Goal: Task Accomplishment & Management: Complete application form

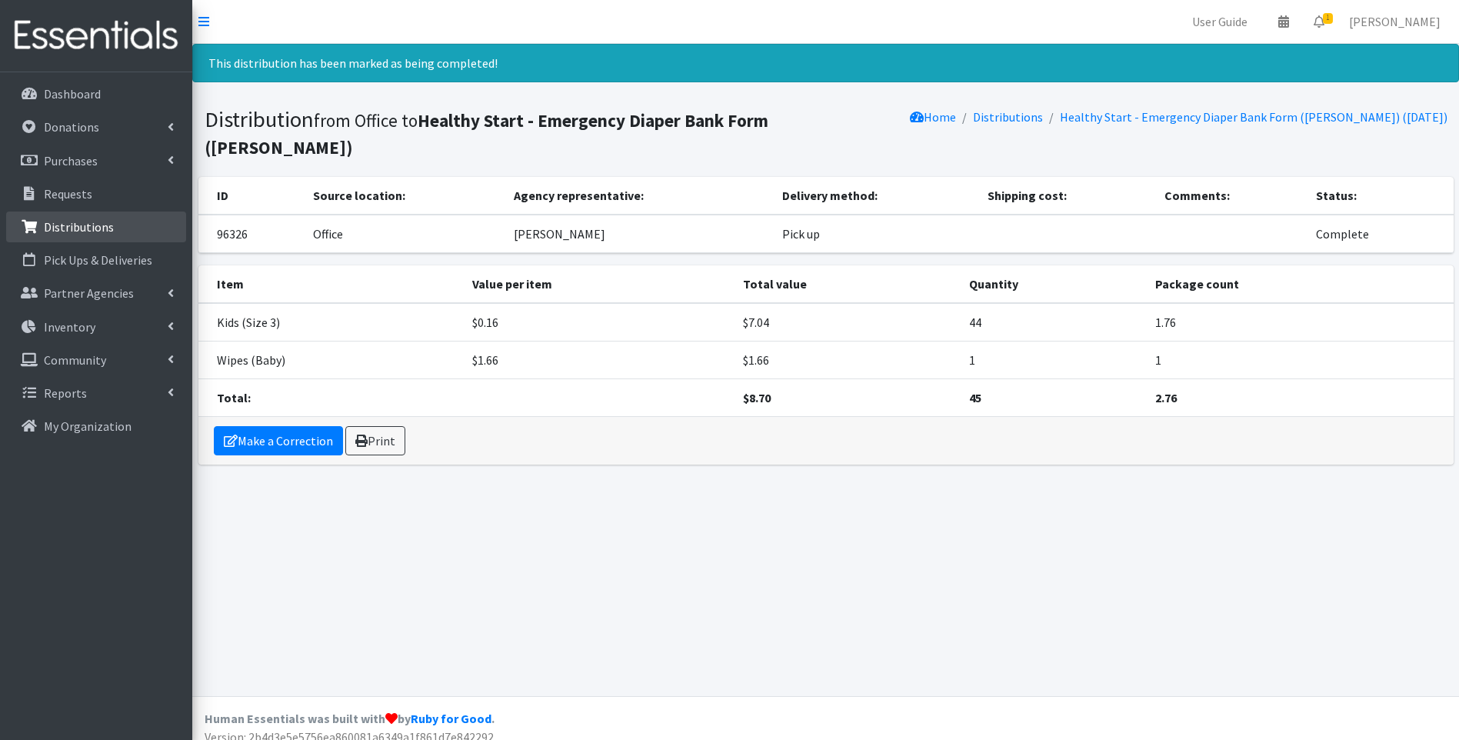
click at [80, 239] on link "Distributions" at bounding box center [96, 227] width 180 height 31
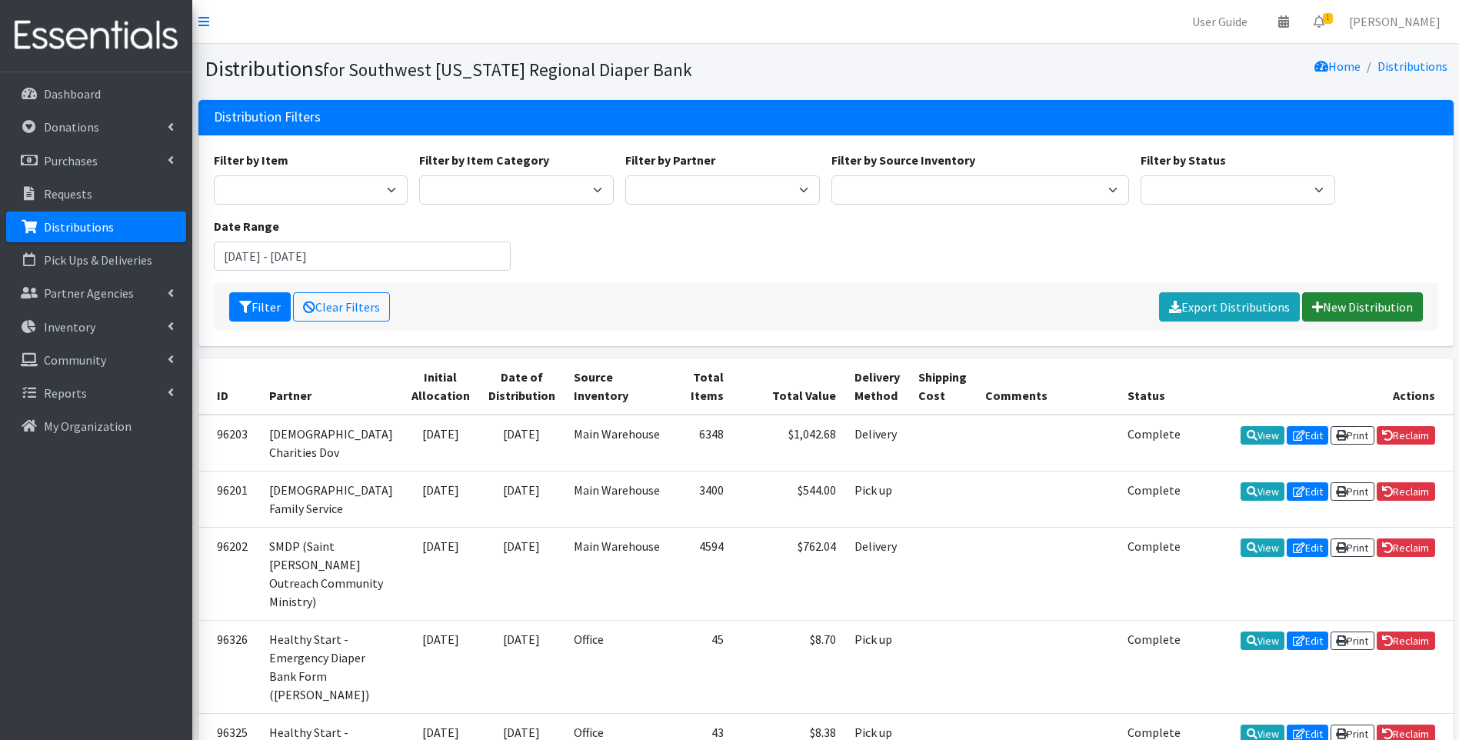
click at [1363, 305] on link "New Distribution" at bounding box center [1362, 306] width 121 height 29
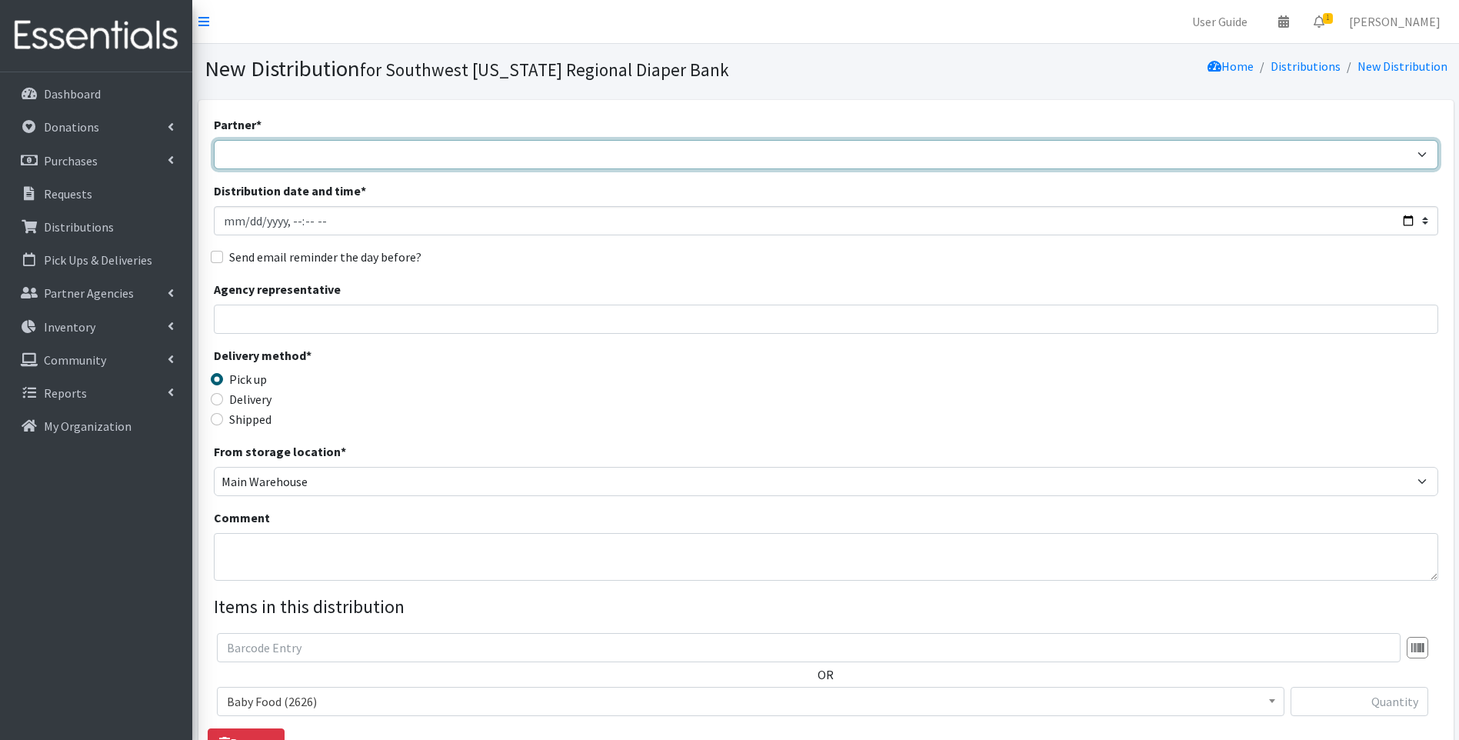
click at [427, 146] on select "ACT Abuse Counseling & Treatment Bayshore Fire Department [PERSON_NAME][GEOGRAP…" at bounding box center [826, 154] width 1224 height 29
select select "4196"
click at [214, 140] on select "ACT Abuse Counseling & Treatment Bayshore Fire Department [PERSON_NAME][GEOGRAP…" at bounding box center [826, 154] width 1224 height 29
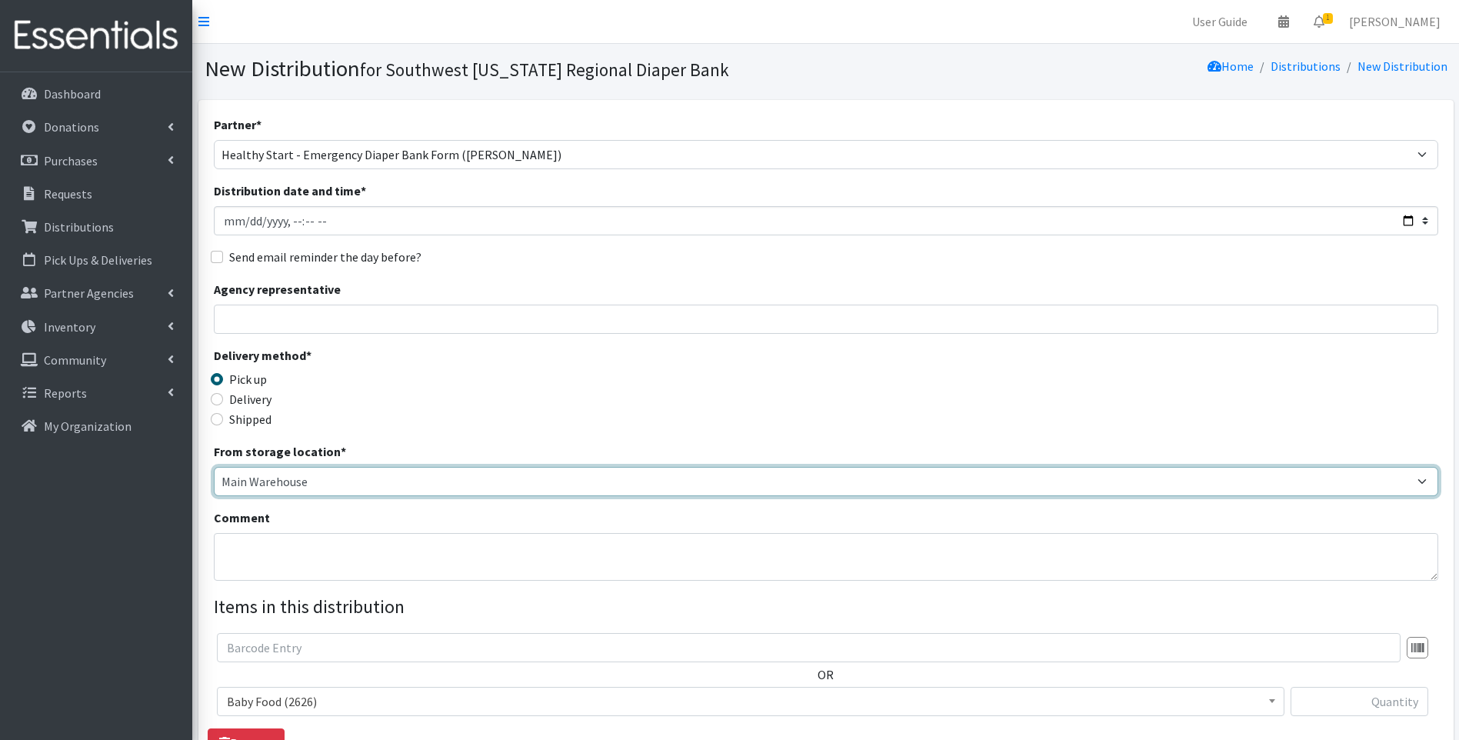
click at [275, 481] on select "Main Warehouse Office [GEOGRAPHIC_DATA] Warehouse [PERSON_NAME]" at bounding box center [826, 481] width 1224 height 29
select select "335"
click at [214, 467] on select "Main Warehouse Office [GEOGRAPHIC_DATA] Warehouse [PERSON_NAME]" at bounding box center [826, 481] width 1224 height 29
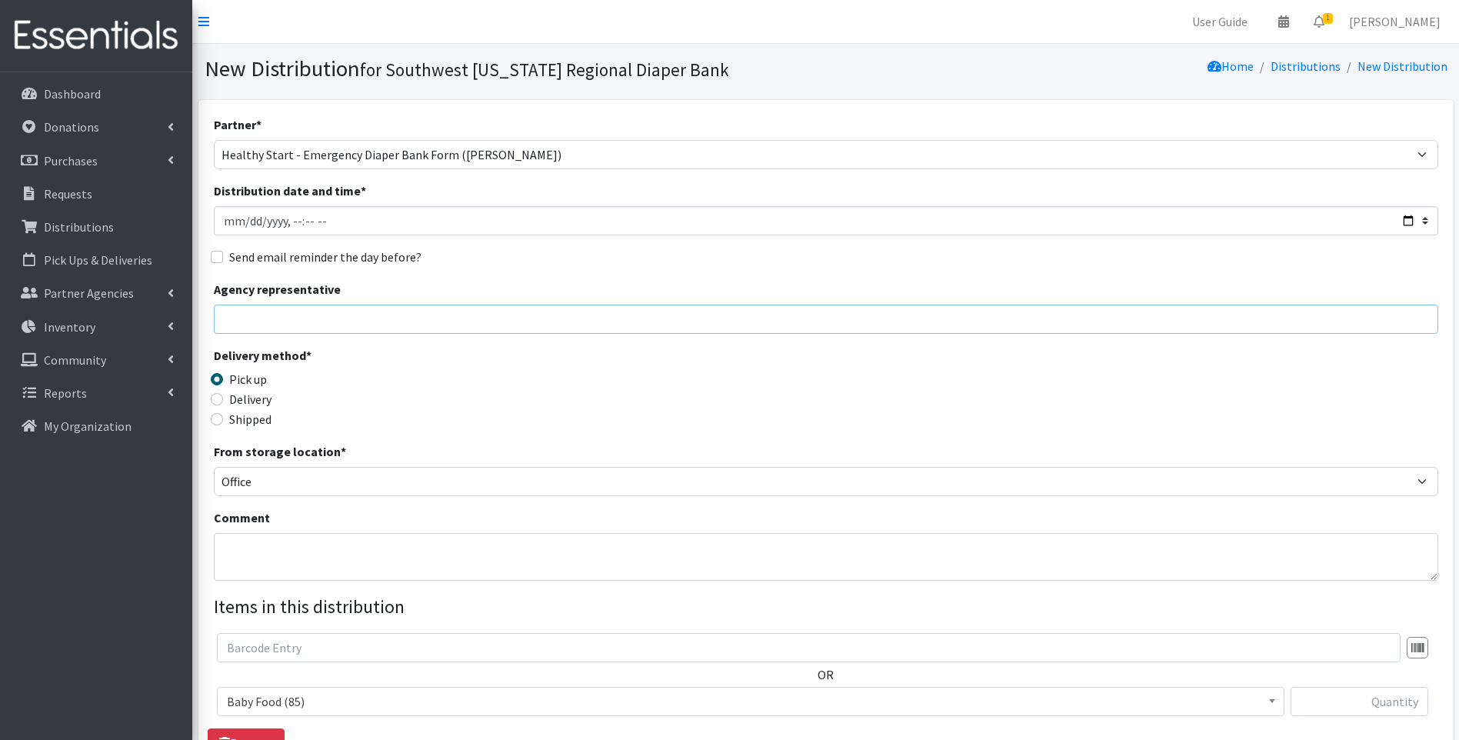
click at [368, 323] on input "Agency representative" at bounding box center [826, 319] width 1224 height 29
type input "[PERSON_NAME]"
type input "44"
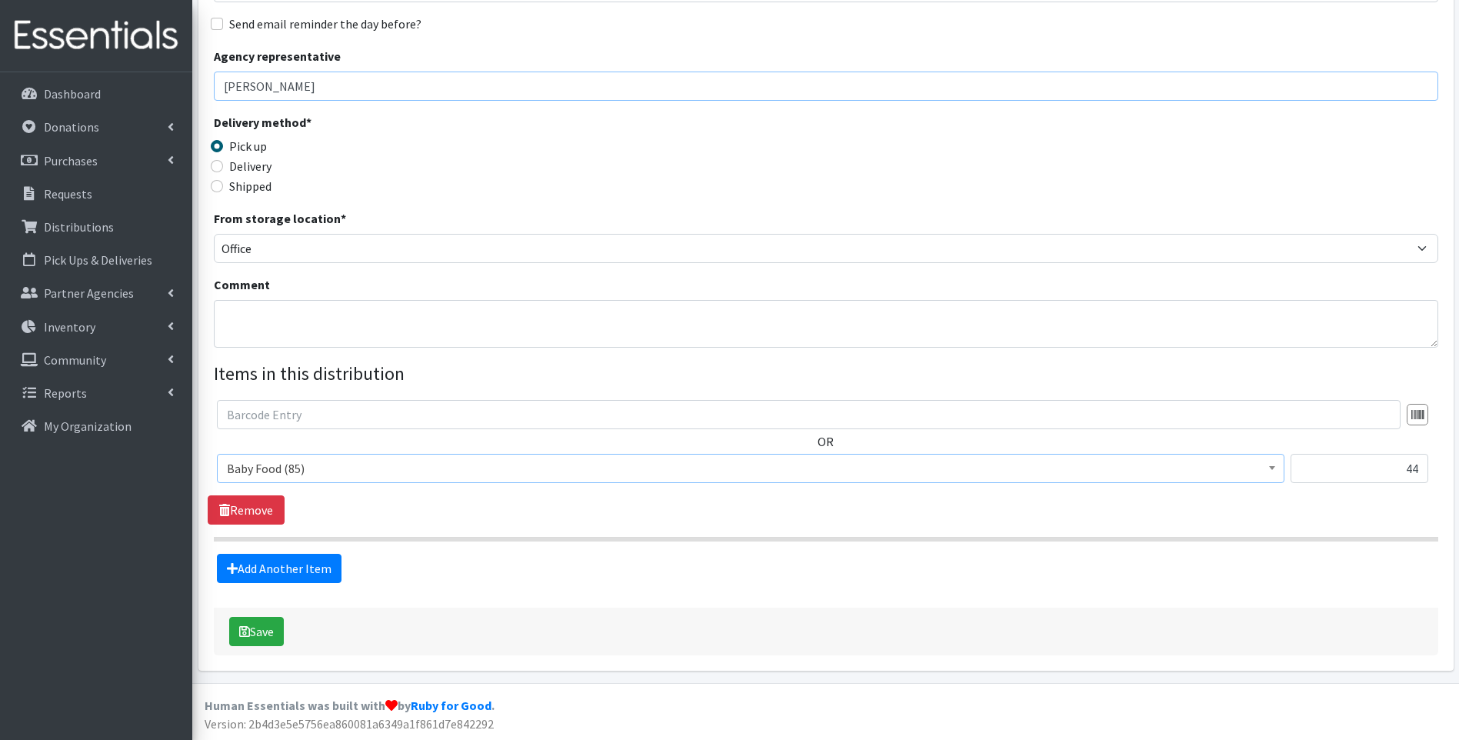
scroll to position [234, 0]
click at [810, 471] on span "Baby Food (85)" at bounding box center [751, 468] width 1048 height 22
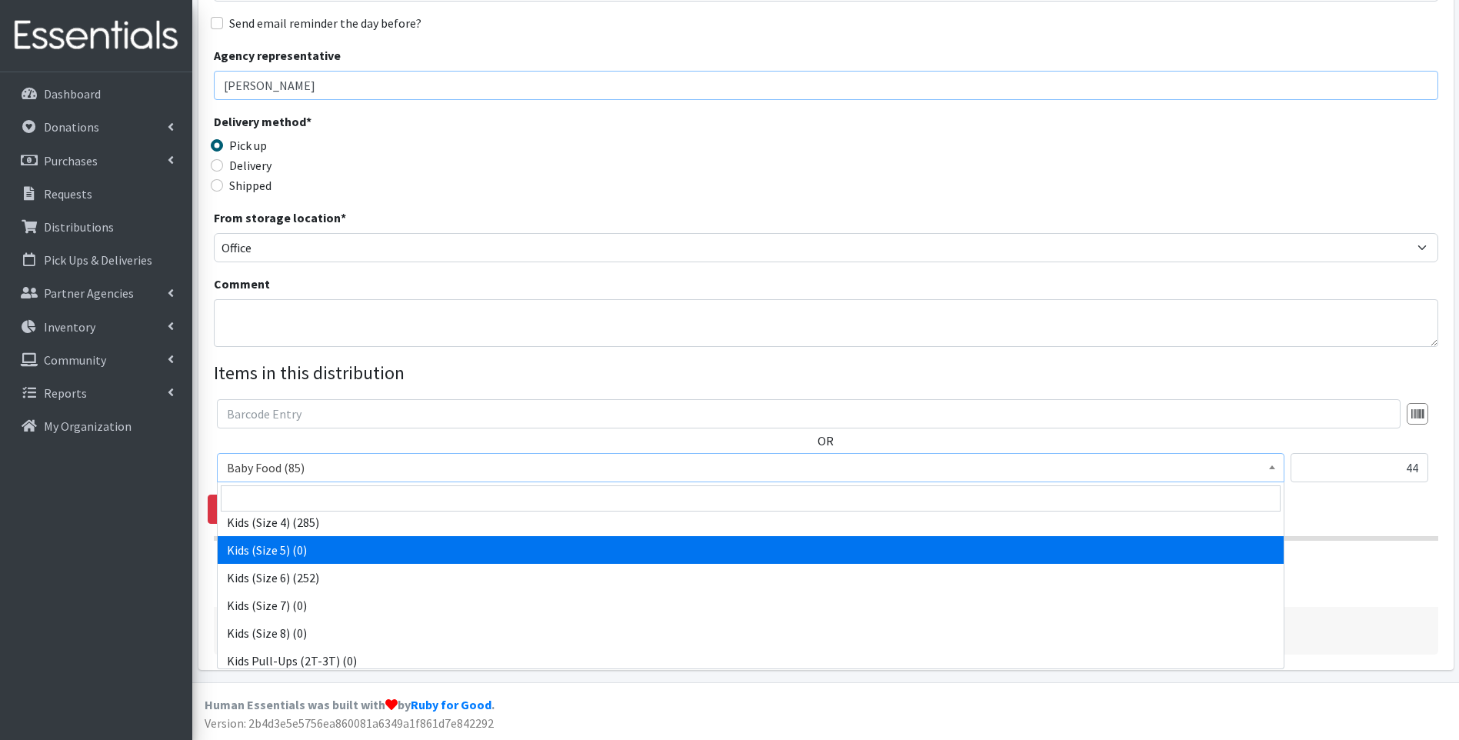
scroll to position [329, 0]
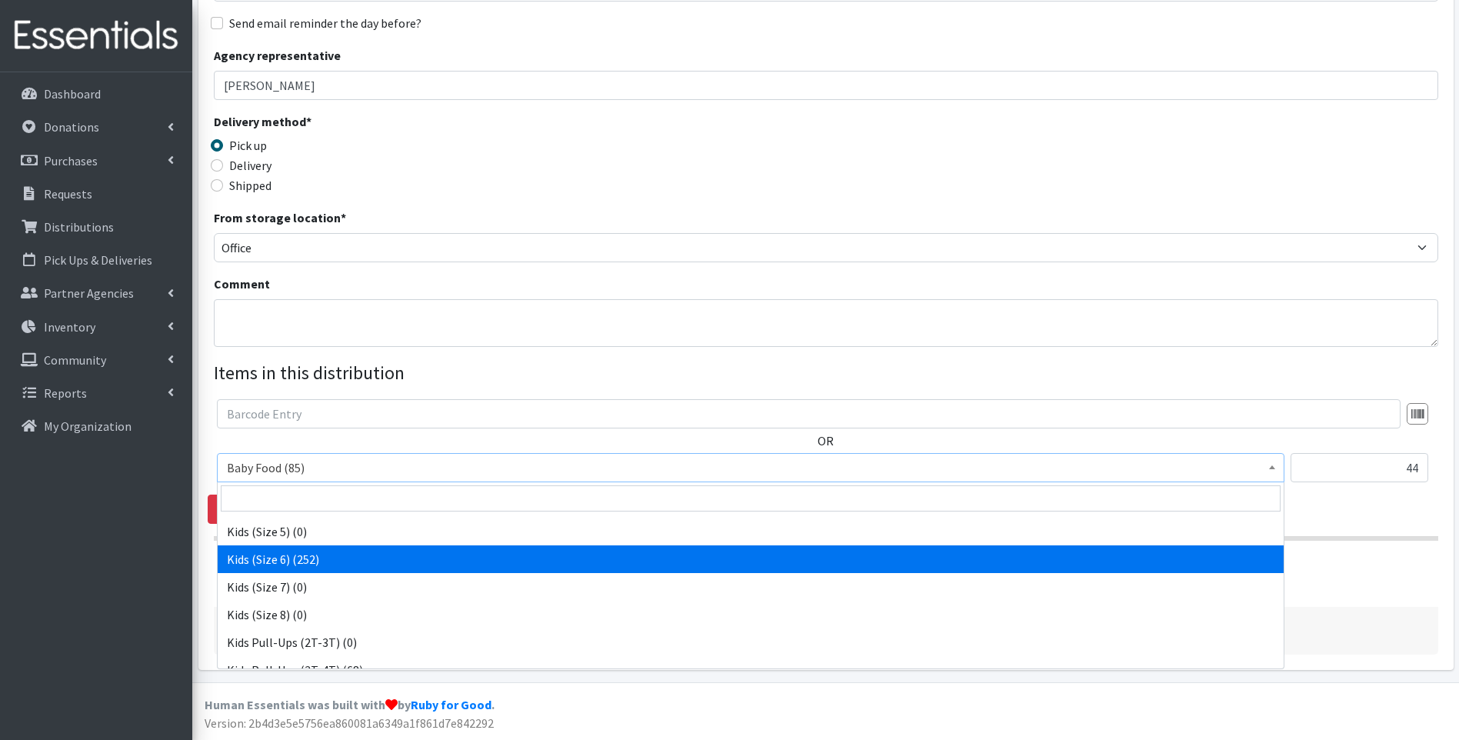
select select "10062"
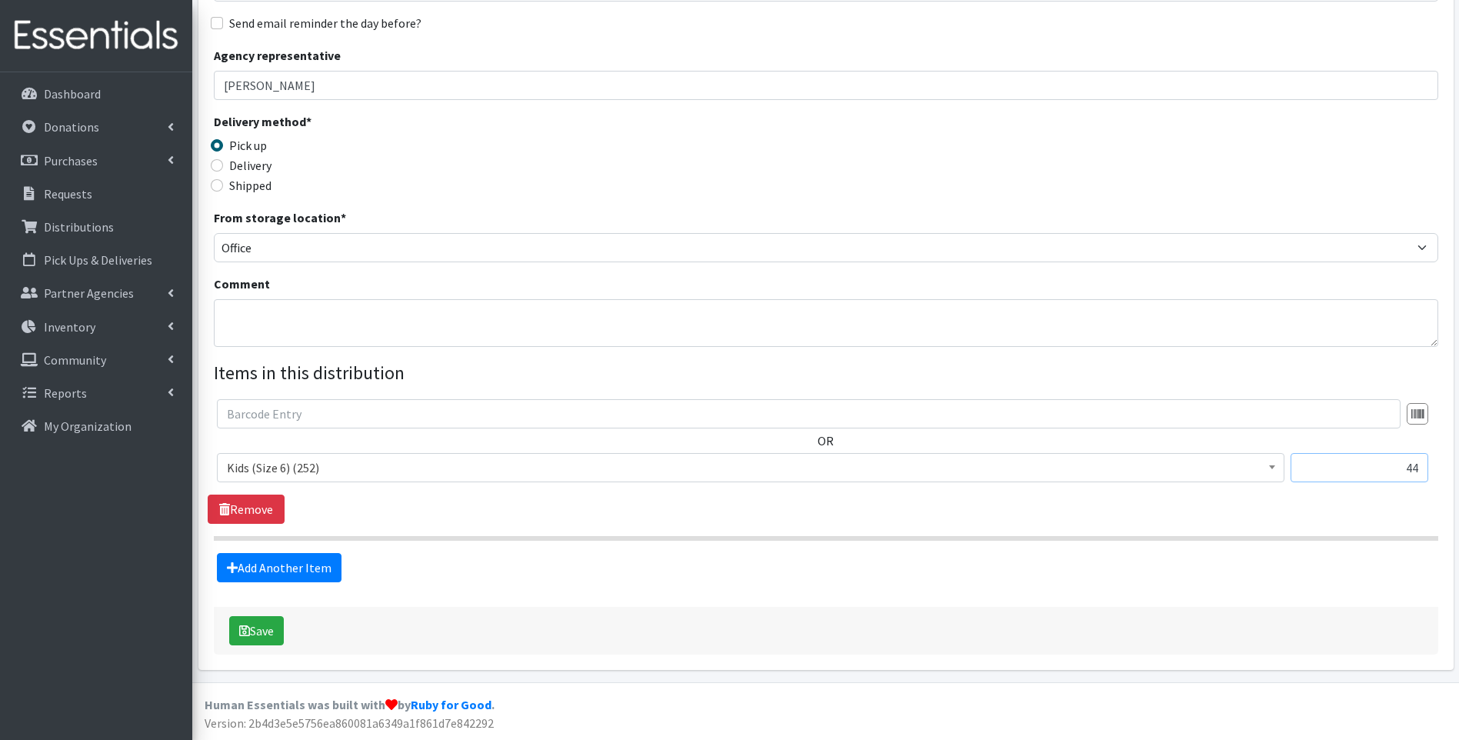
drag, startPoint x: 1357, startPoint y: 477, endPoint x: 1414, endPoint y: 468, distance: 58.3
click at [1441, 467] on div "OR Baby Food (85) Blood Pressure Cuff (431) Car Seat (1) Children's Disposable …" at bounding box center [826, 446] width 1236 height 95
type input "42"
click at [328, 562] on link "Add Another Item" at bounding box center [279, 567] width 125 height 29
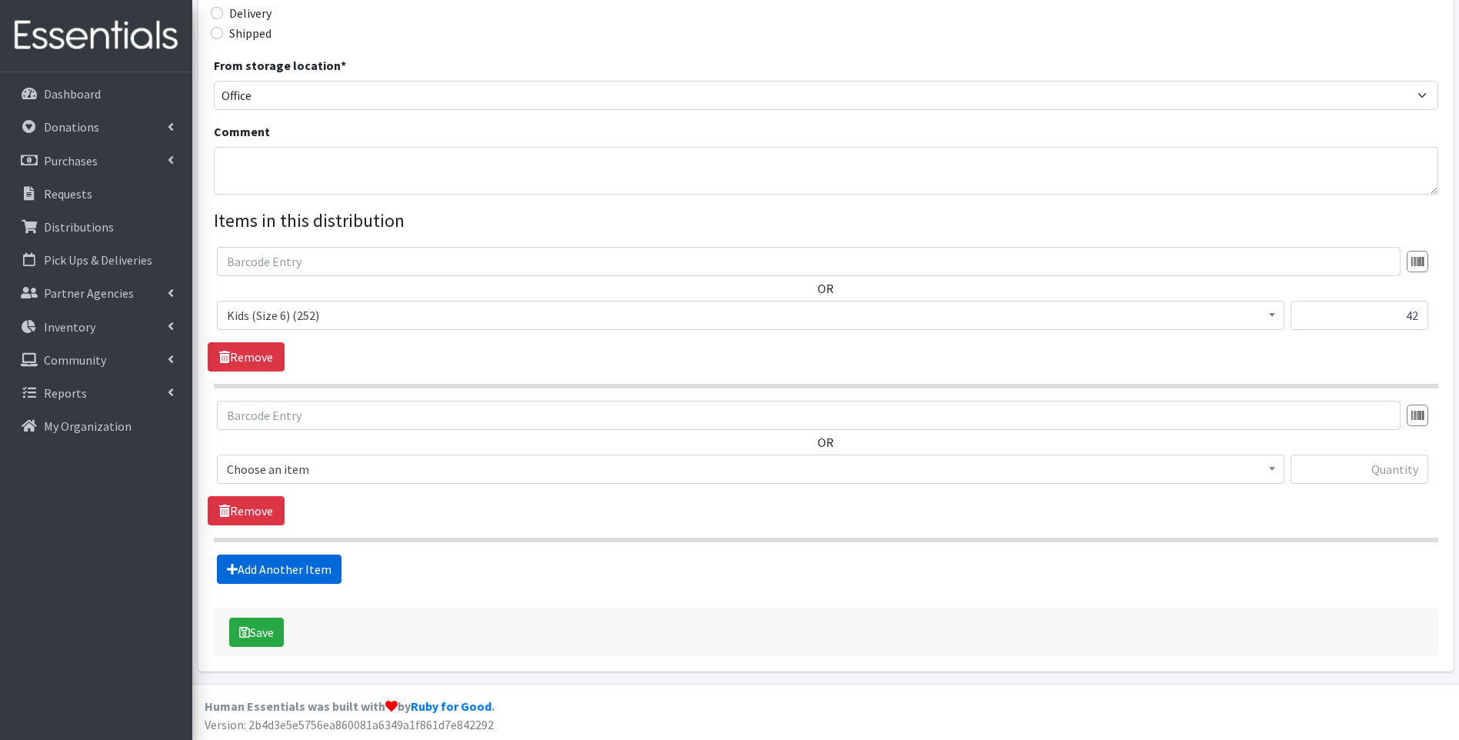
scroll to position [388, 0]
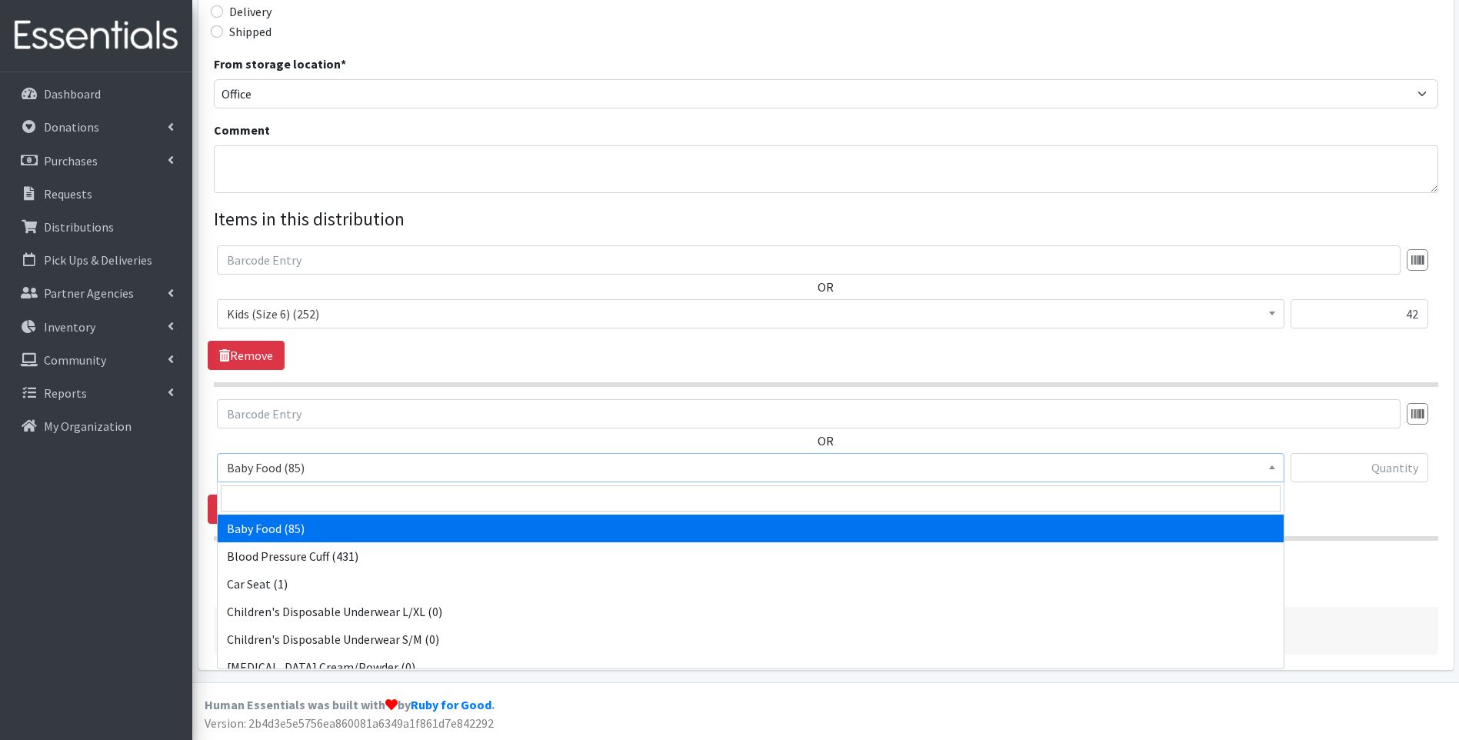
click at [376, 461] on span "Baby Food (85)" at bounding box center [751, 468] width 1048 height 22
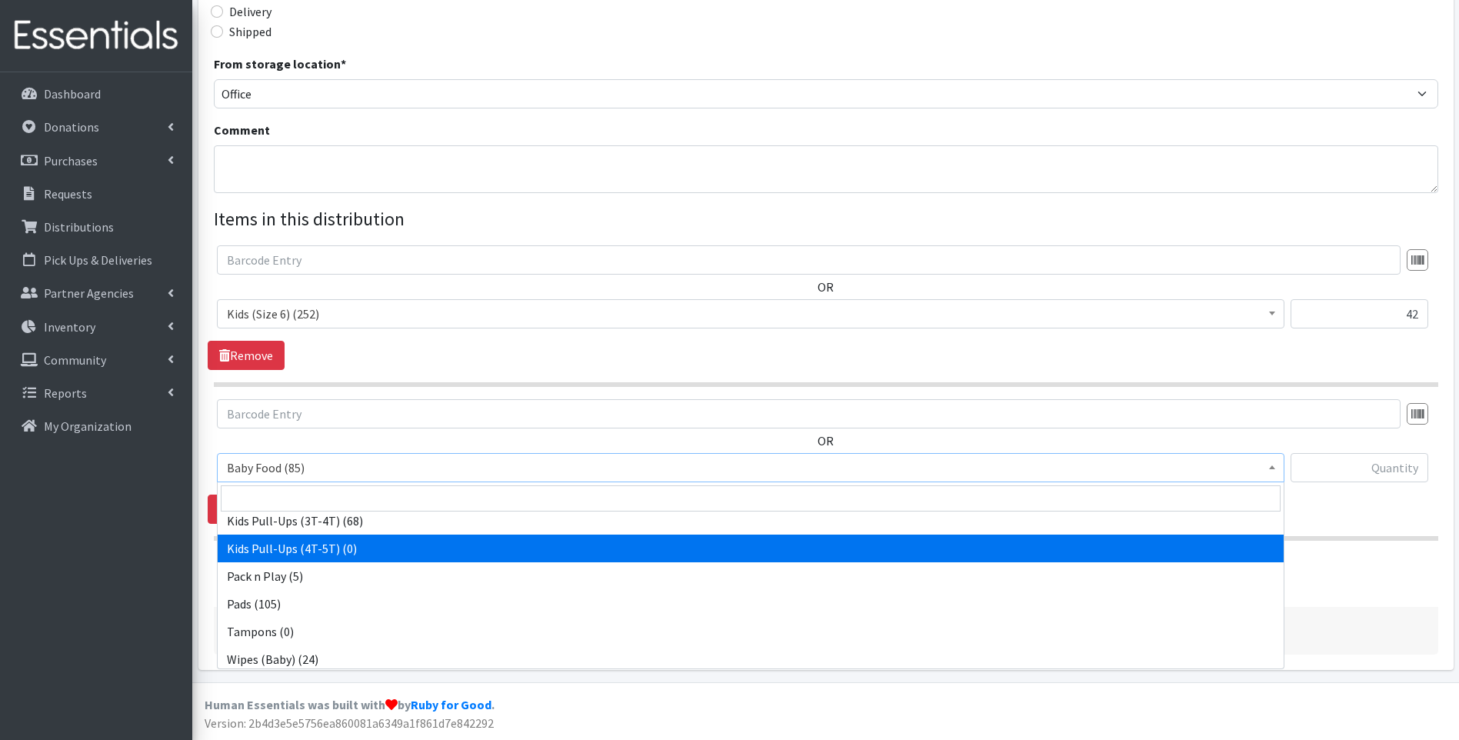
scroll to position [483, 0]
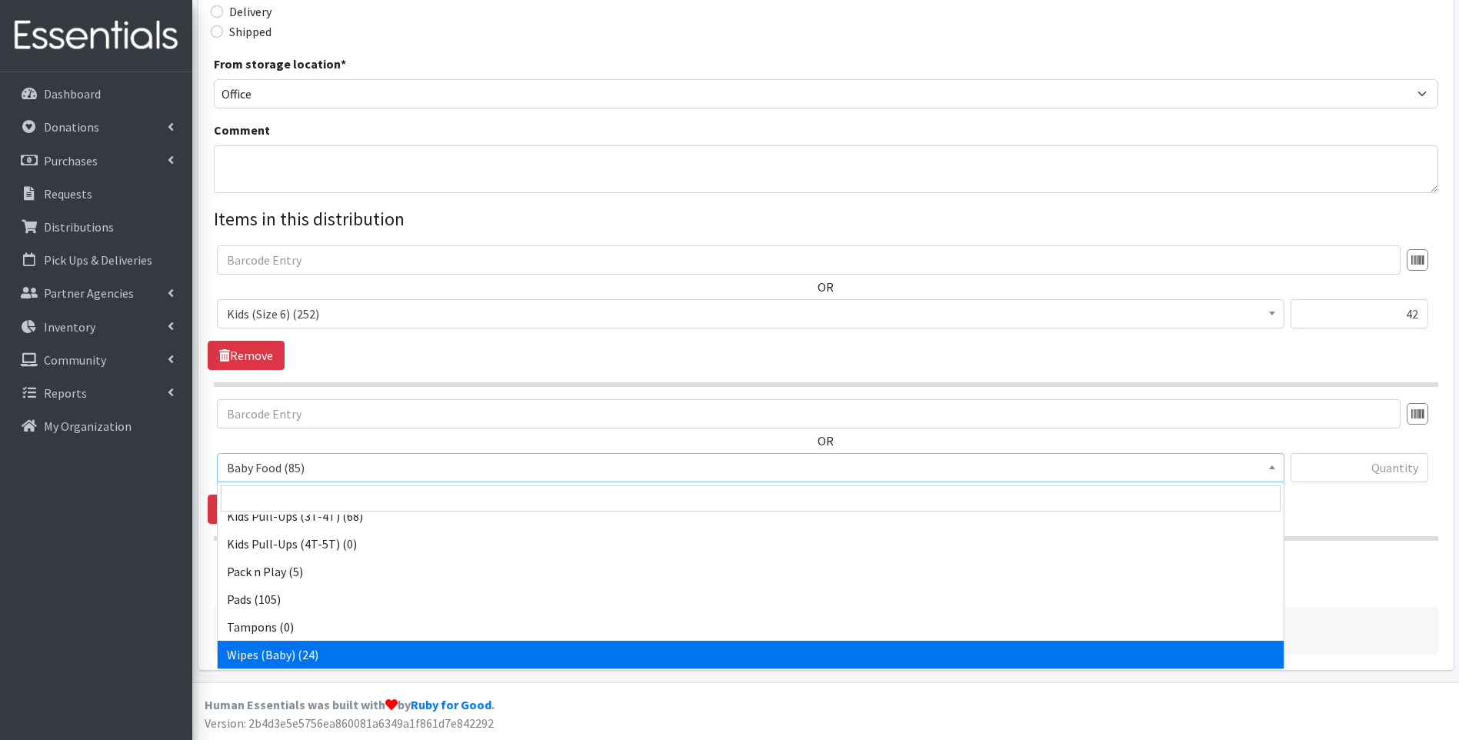
select select "10041"
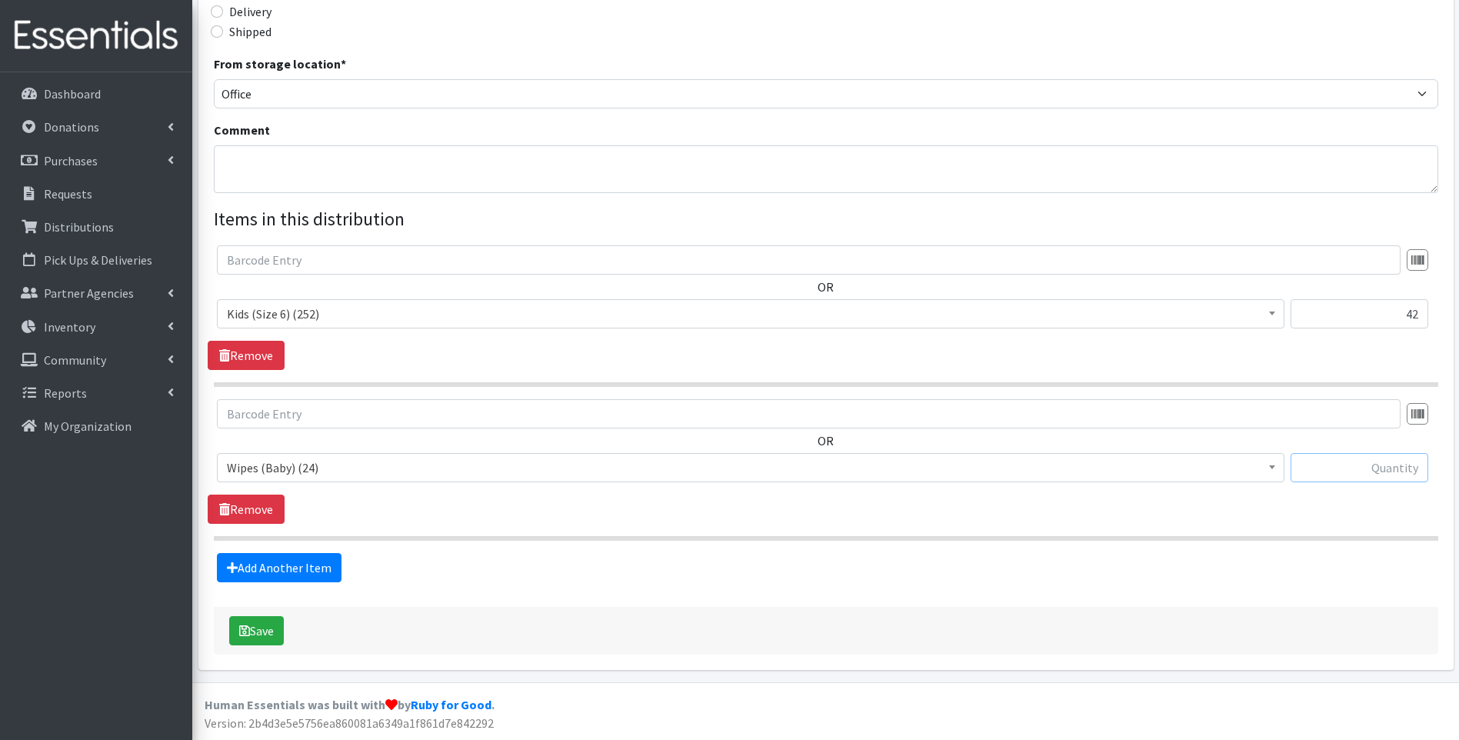
click at [1336, 461] on input "text" at bounding box center [1360, 467] width 138 height 29
type input "1"
click at [265, 628] on button "Save" at bounding box center [256, 630] width 55 height 29
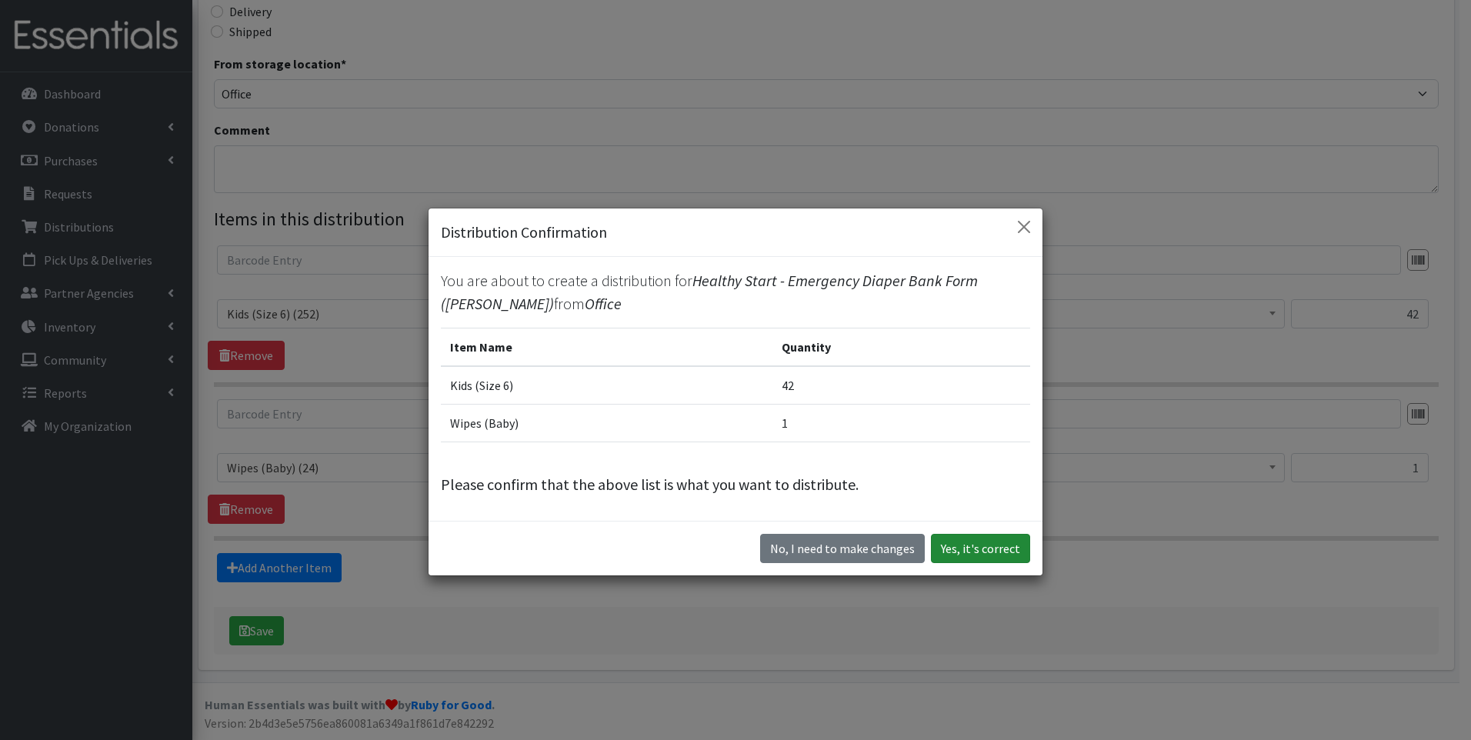
click at [967, 538] on button "Yes, it's correct" at bounding box center [980, 548] width 99 height 29
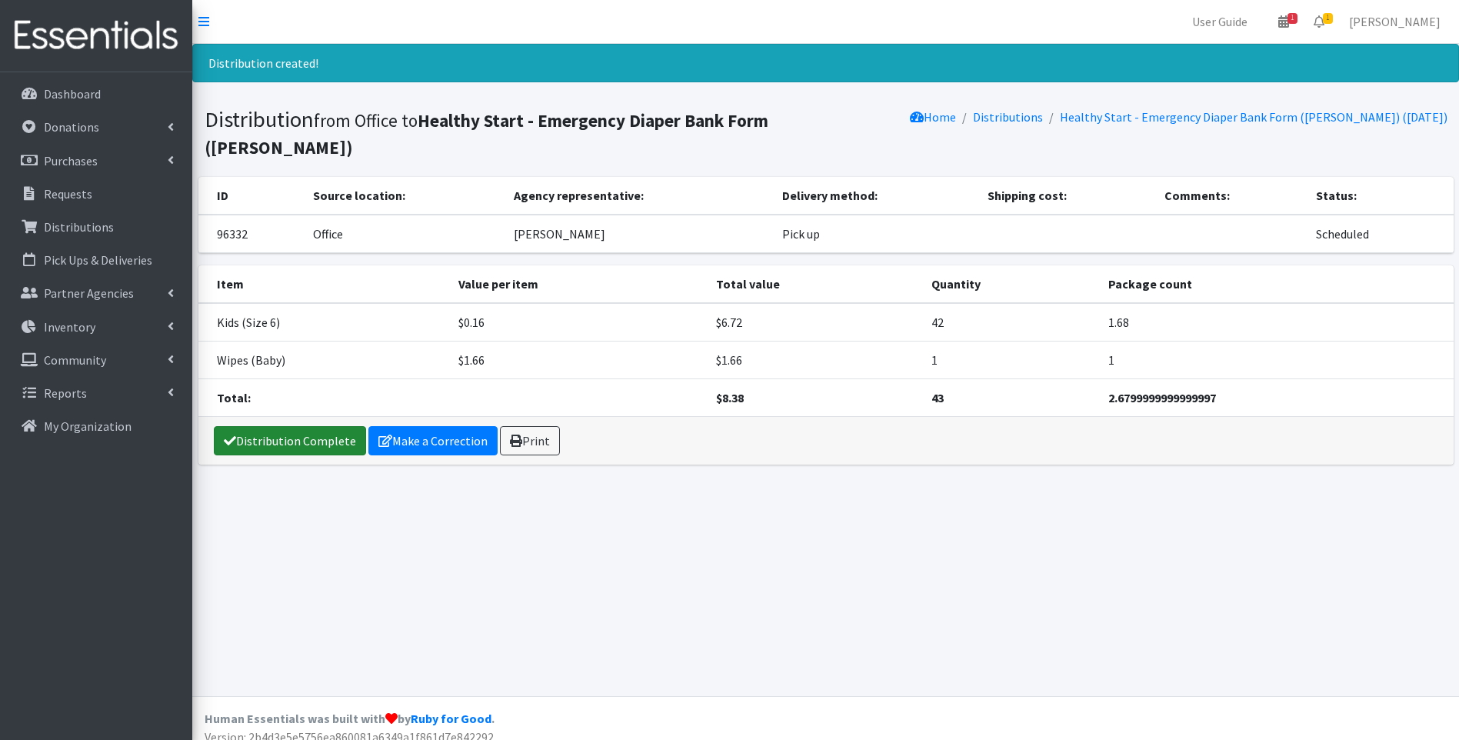
click at [304, 426] on link "Distribution Complete" at bounding box center [290, 440] width 152 height 29
